Goal: Task Accomplishment & Management: Manage account settings

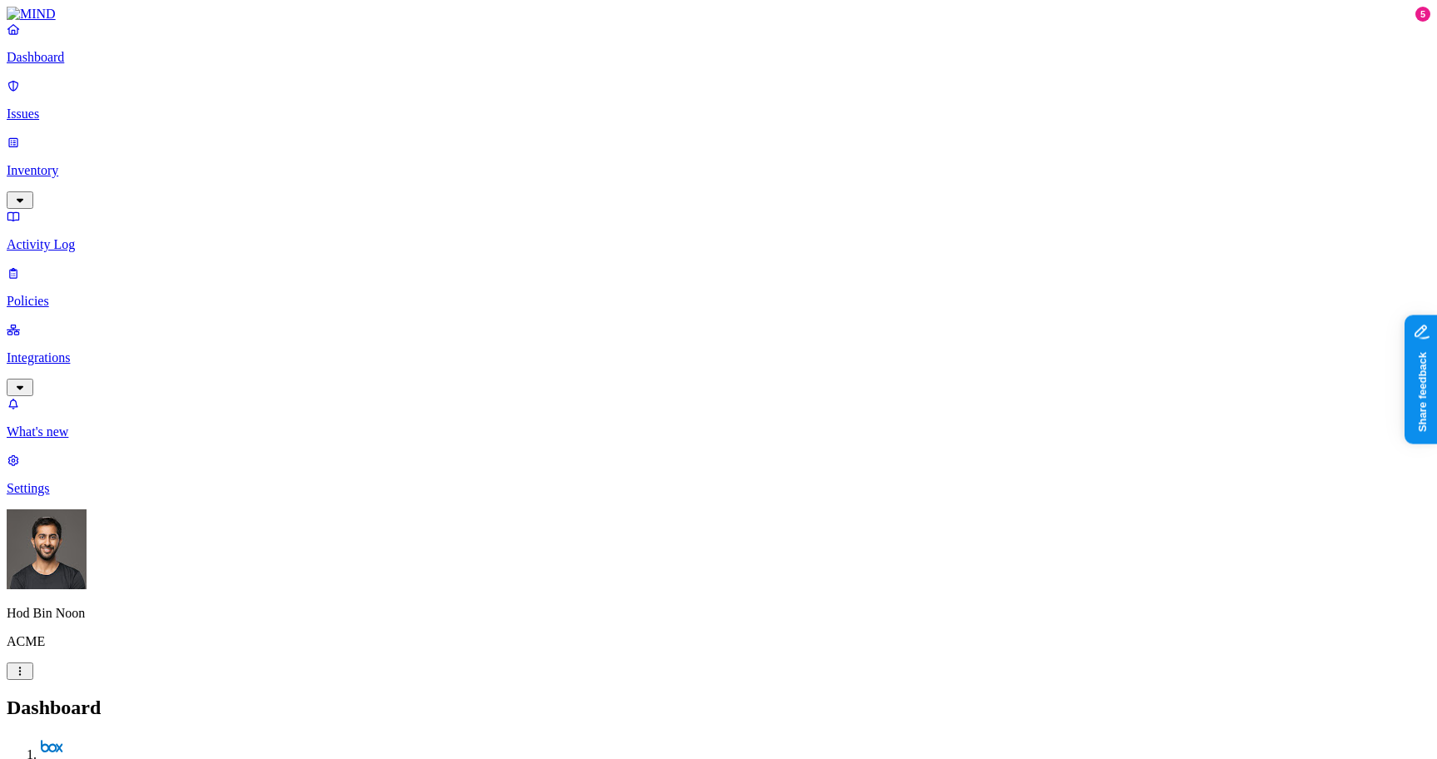
click at [80, 110] on p "Issues" at bounding box center [719, 114] width 1424 height 15
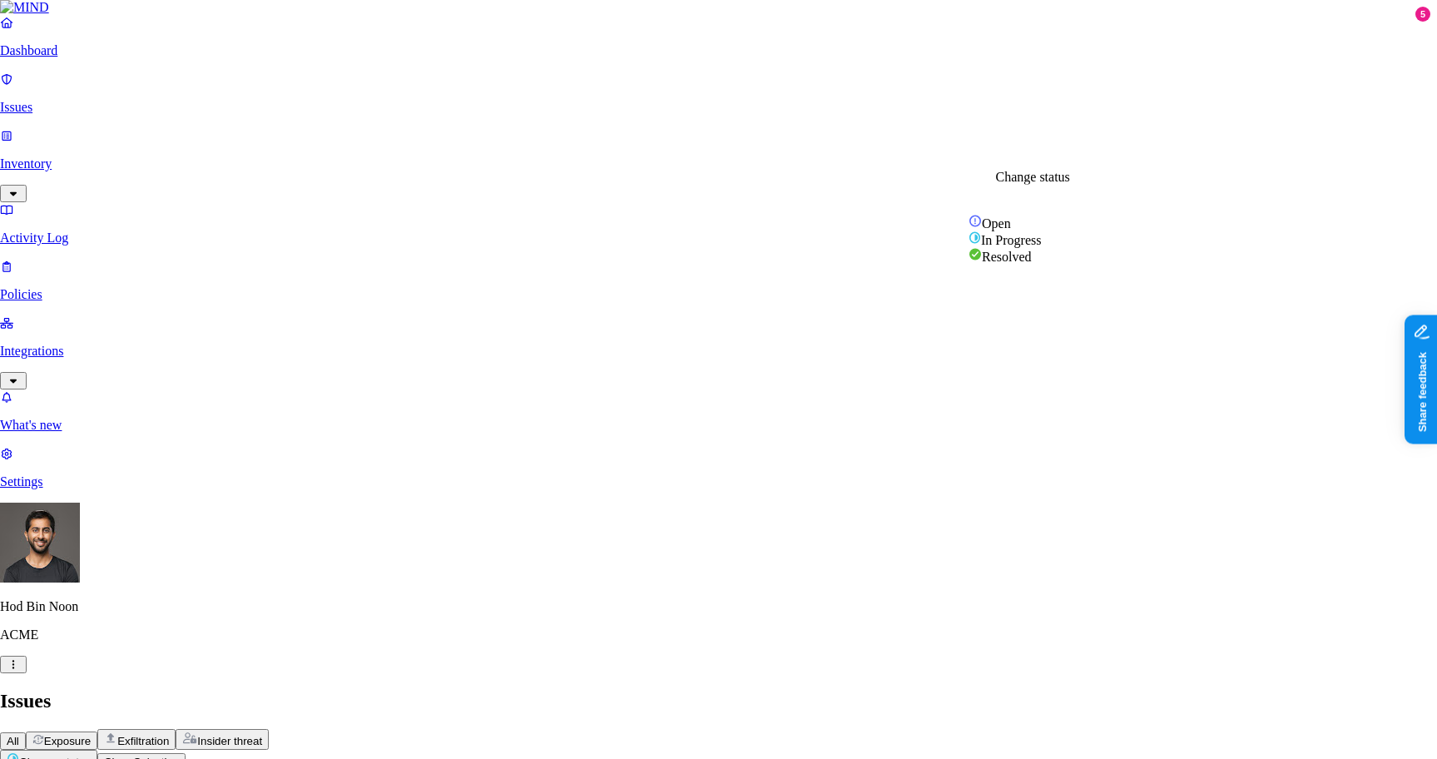
select select "Custom Reason"
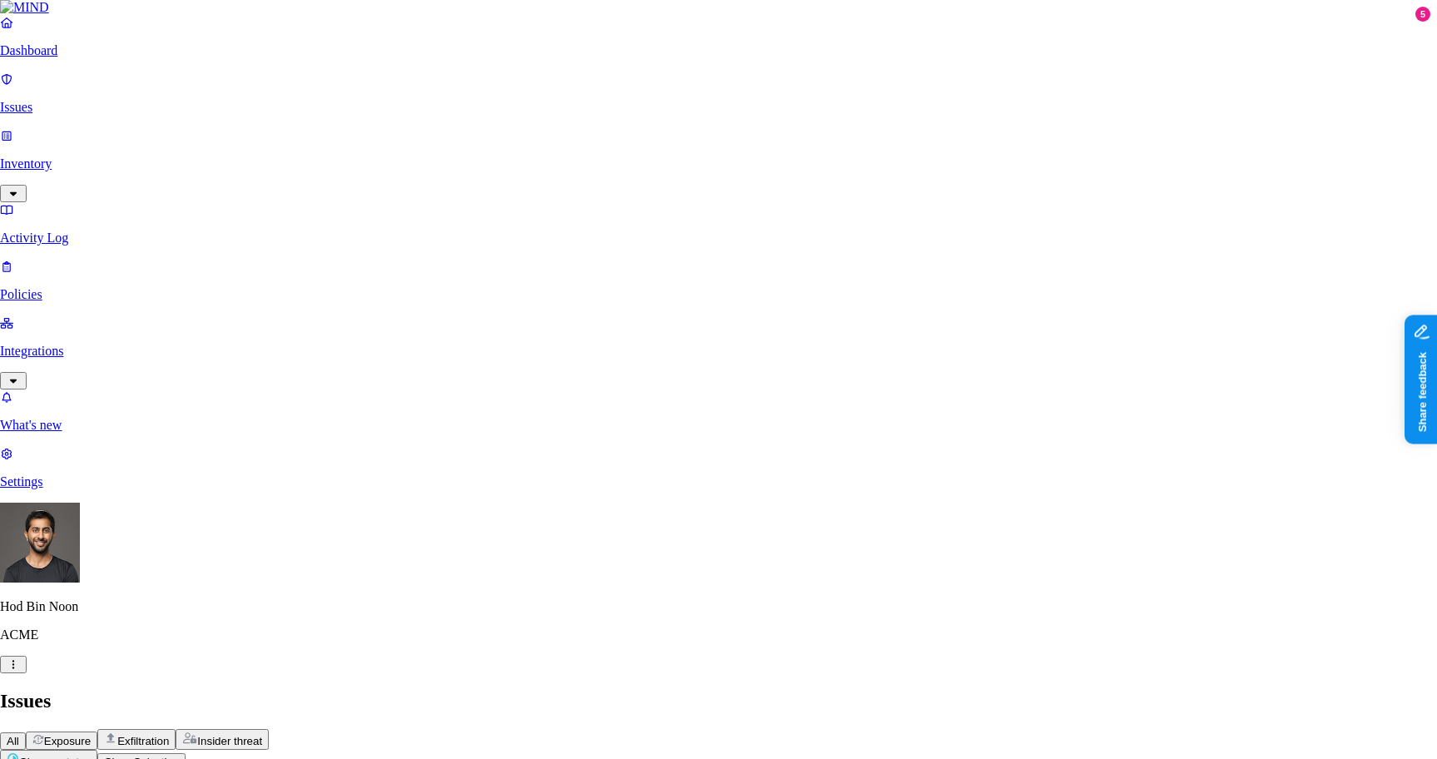
type textarea "sdfsdfsdf"
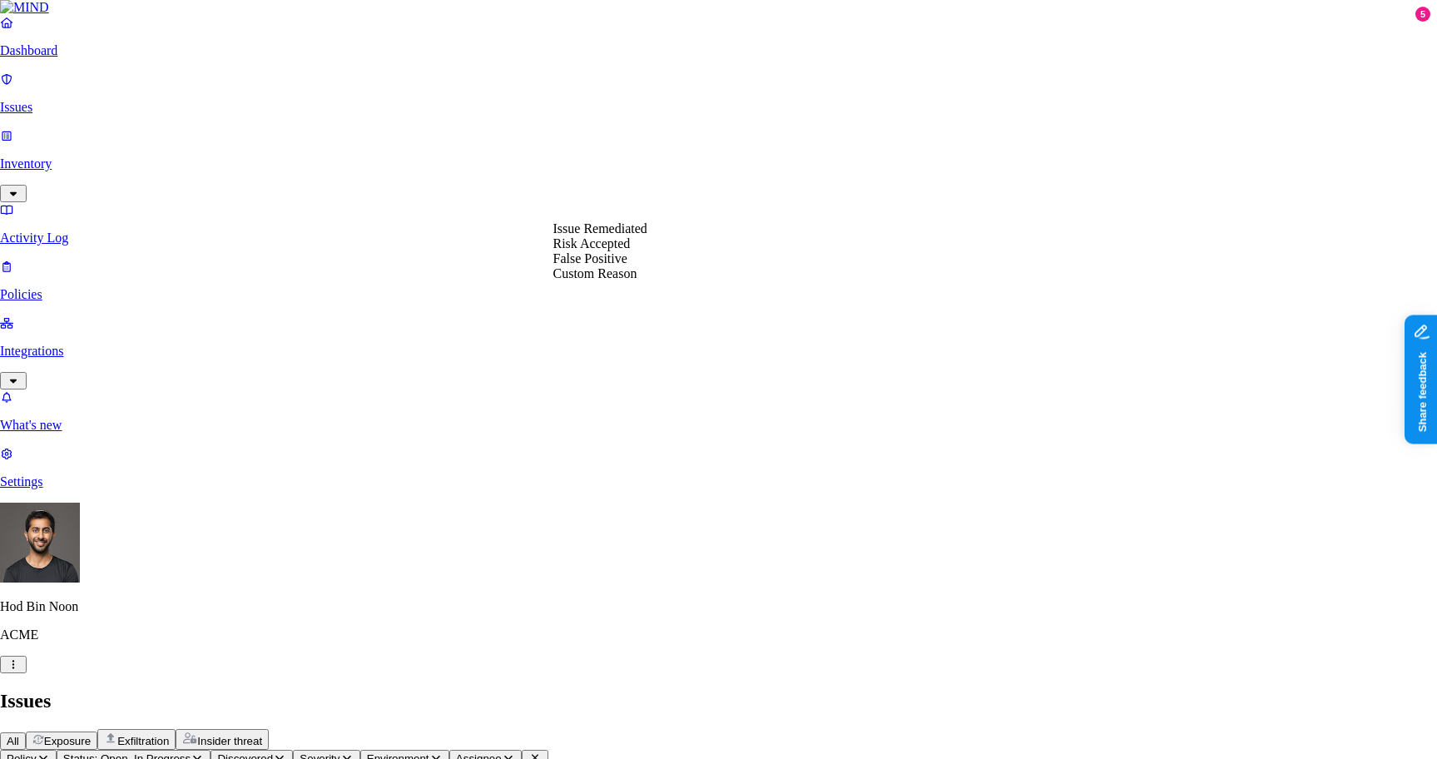
select select "Custom Reason"
type textarea "sdfsdfsdsdfsdf"
